Goal: Information Seeking & Learning: Check status

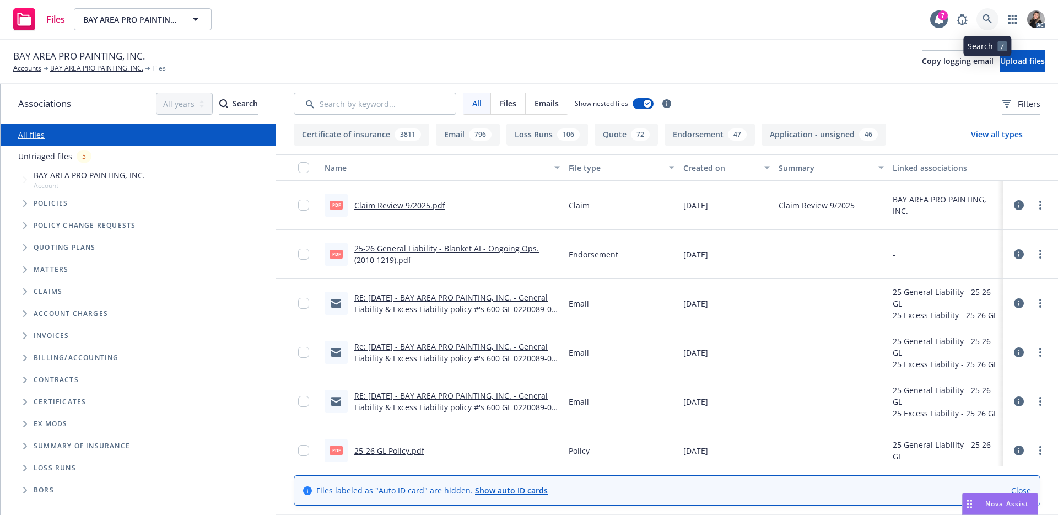
click at [987, 19] on icon at bounding box center [988, 19] width 10 height 10
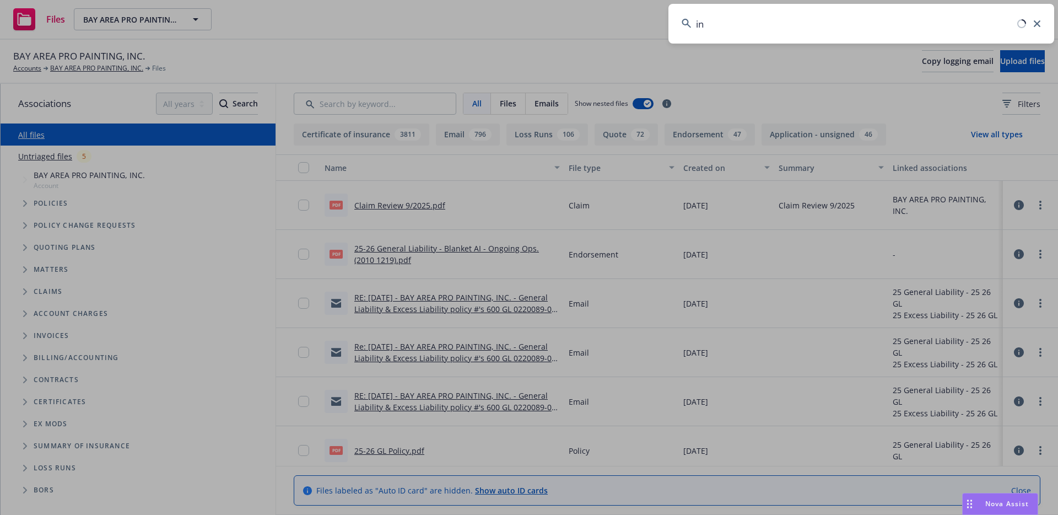
type input "i"
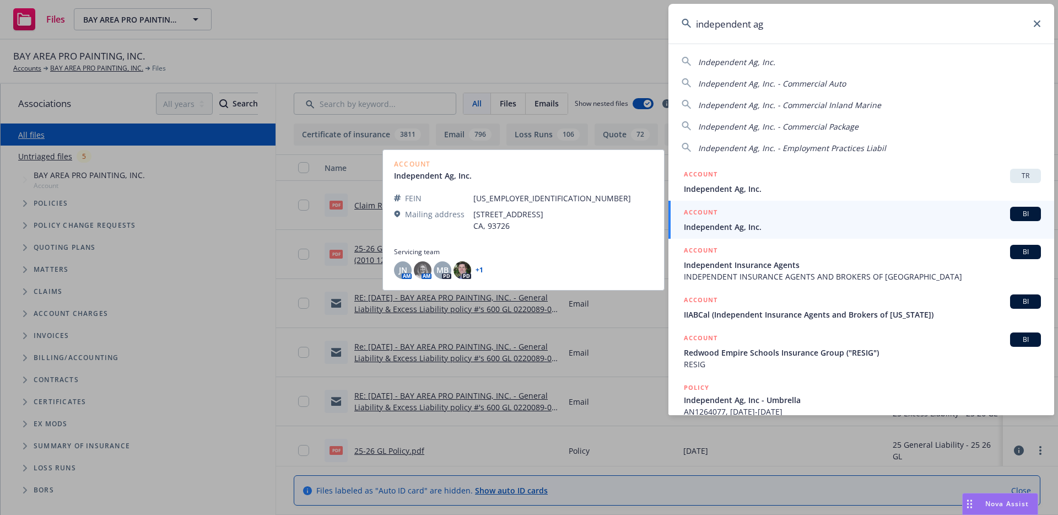
type input "independent ag"
click at [776, 229] on span "Independent Ag, Inc." at bounding box center [862, 227] width 357 height 12
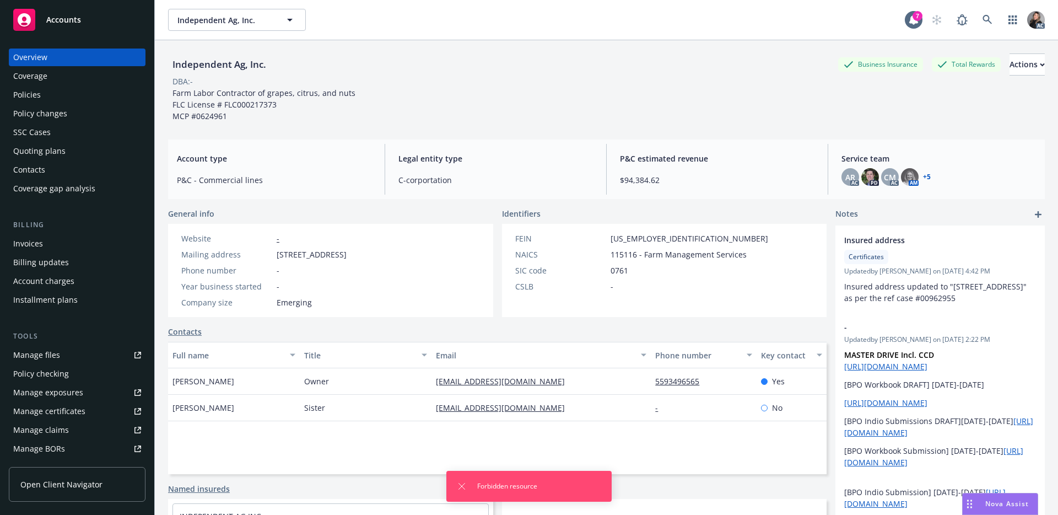
click at [45, 428] on div "Manage claims" at bounding box center [41, 430] width 56 height 18
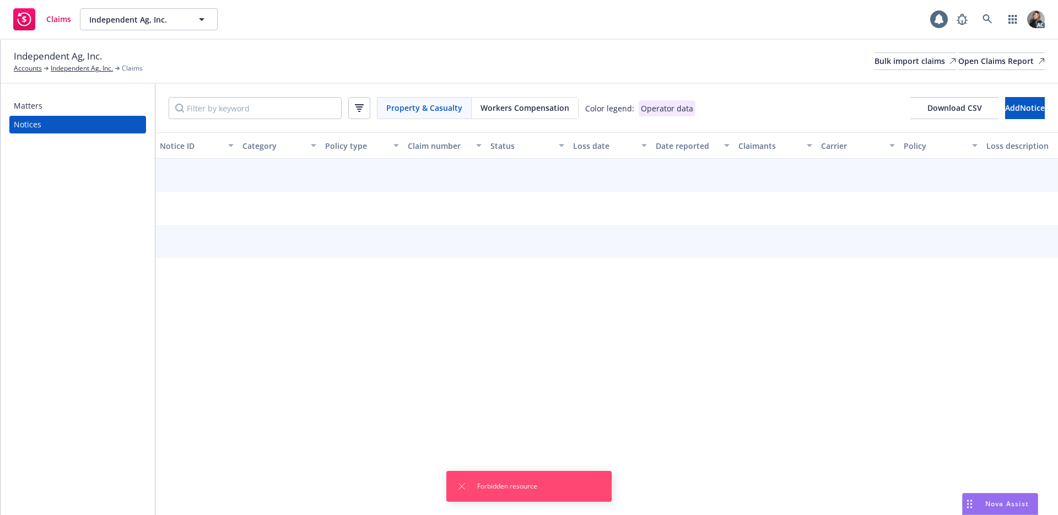
click at [519, 112] on span "Workers Compensation" at bounding box center [525, 108] width 89 height 12
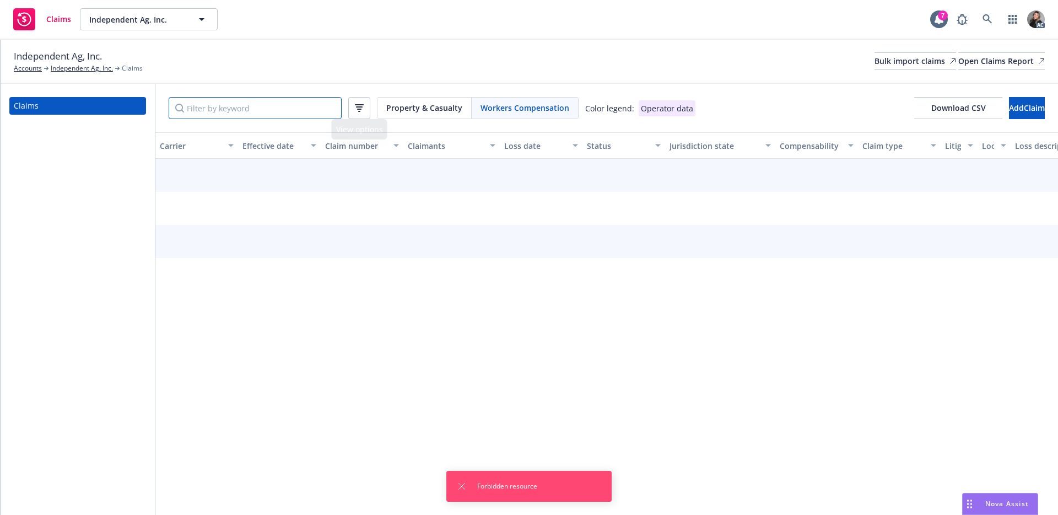
click at [294, 111] on input "Filter by keyword" at bounding box center [255, 108] width 173 height 22
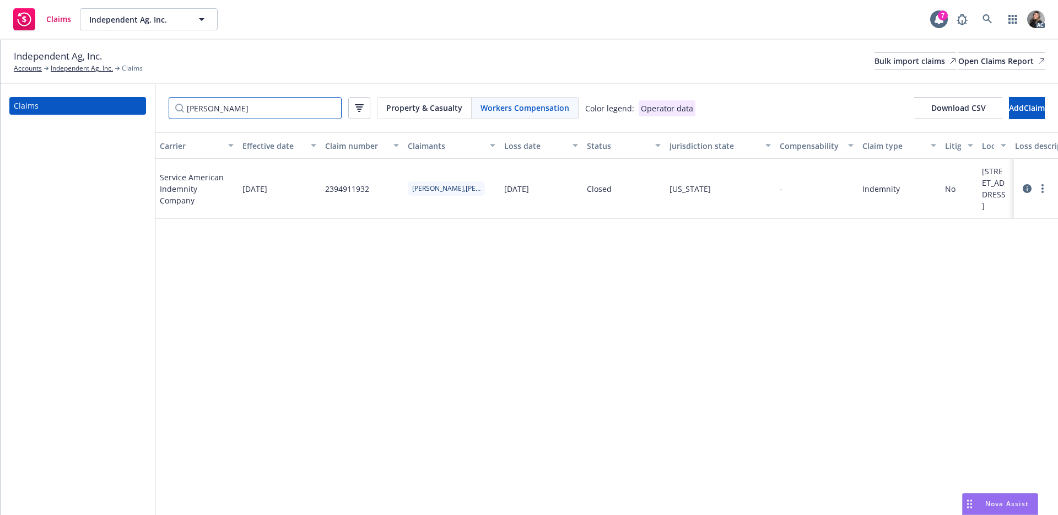
type input "[PERSON_NAME]"
click at [328, 108] on input "[PERSON_NAME]" at bounding box center [255, 108] width 173 height 22
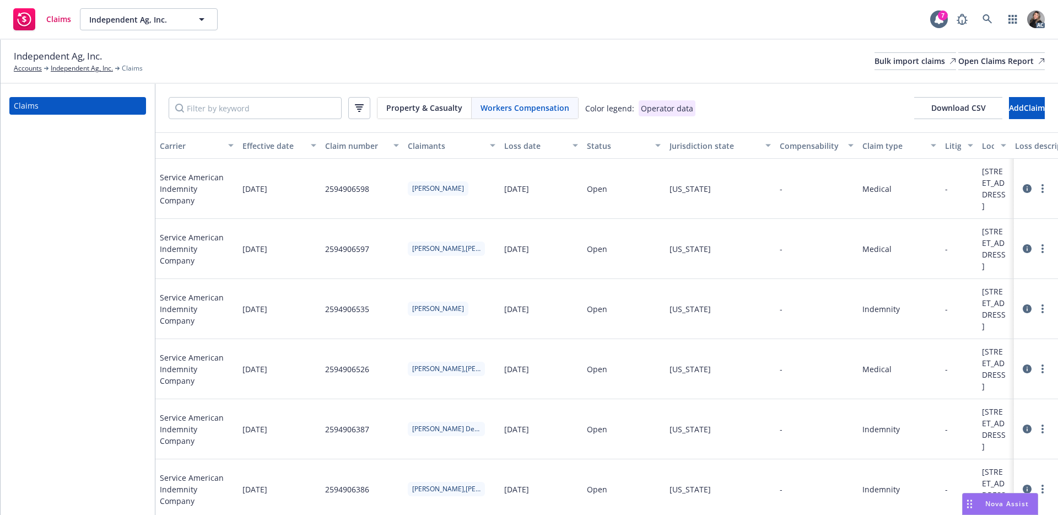
click at [316, 51] on div "Independent Ag, Inc. Accounts Independent Ag, Inc. Claims Bulk import claims Op…" at bounding box center [529, 61] width 1031 height 24
